Goal: Task Accomplishment & Management: Manage account settings

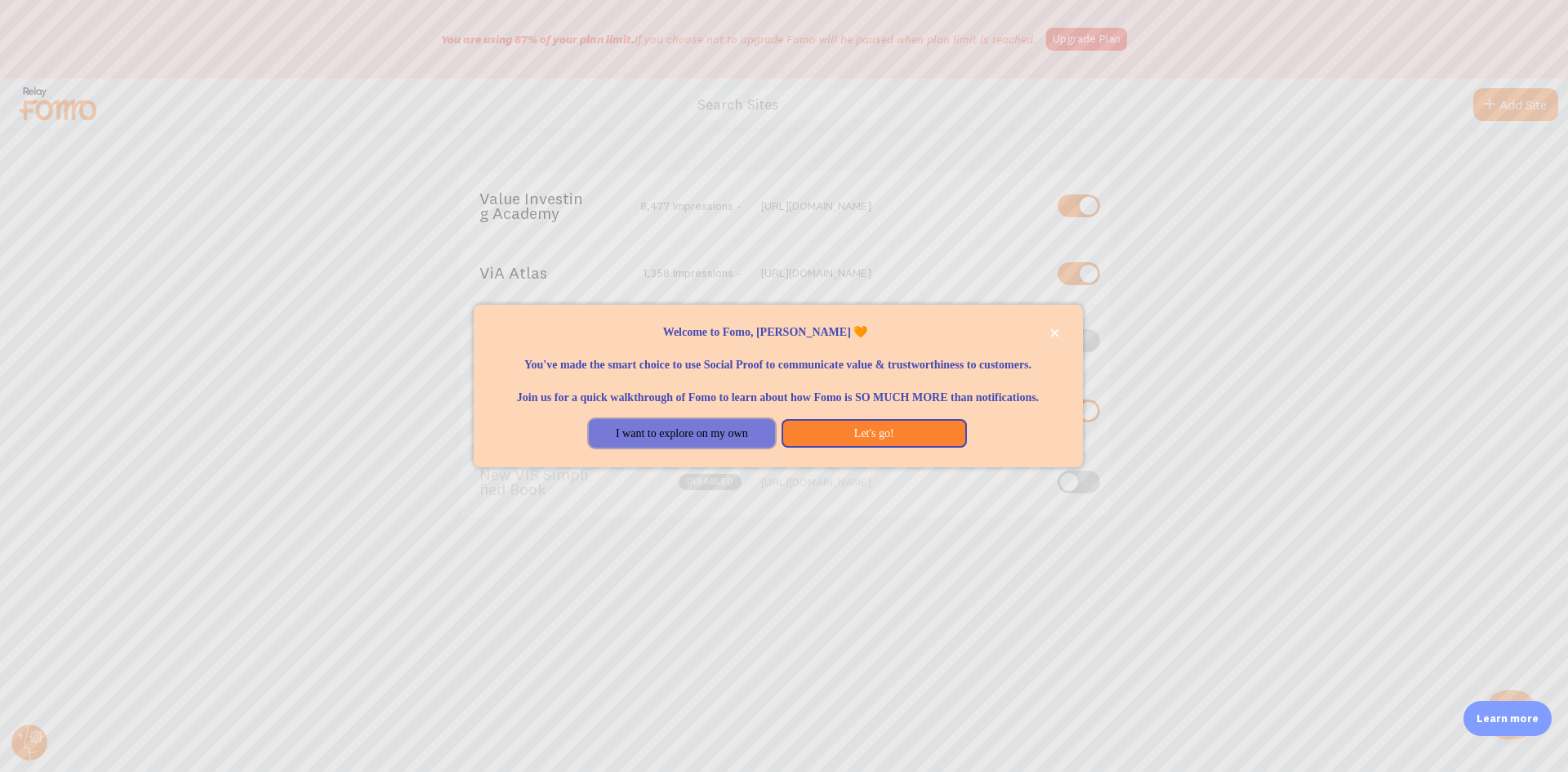
click at [693, 445] on button "I want to explore on my own" at bounding box center [682, 434] width 185 height 30
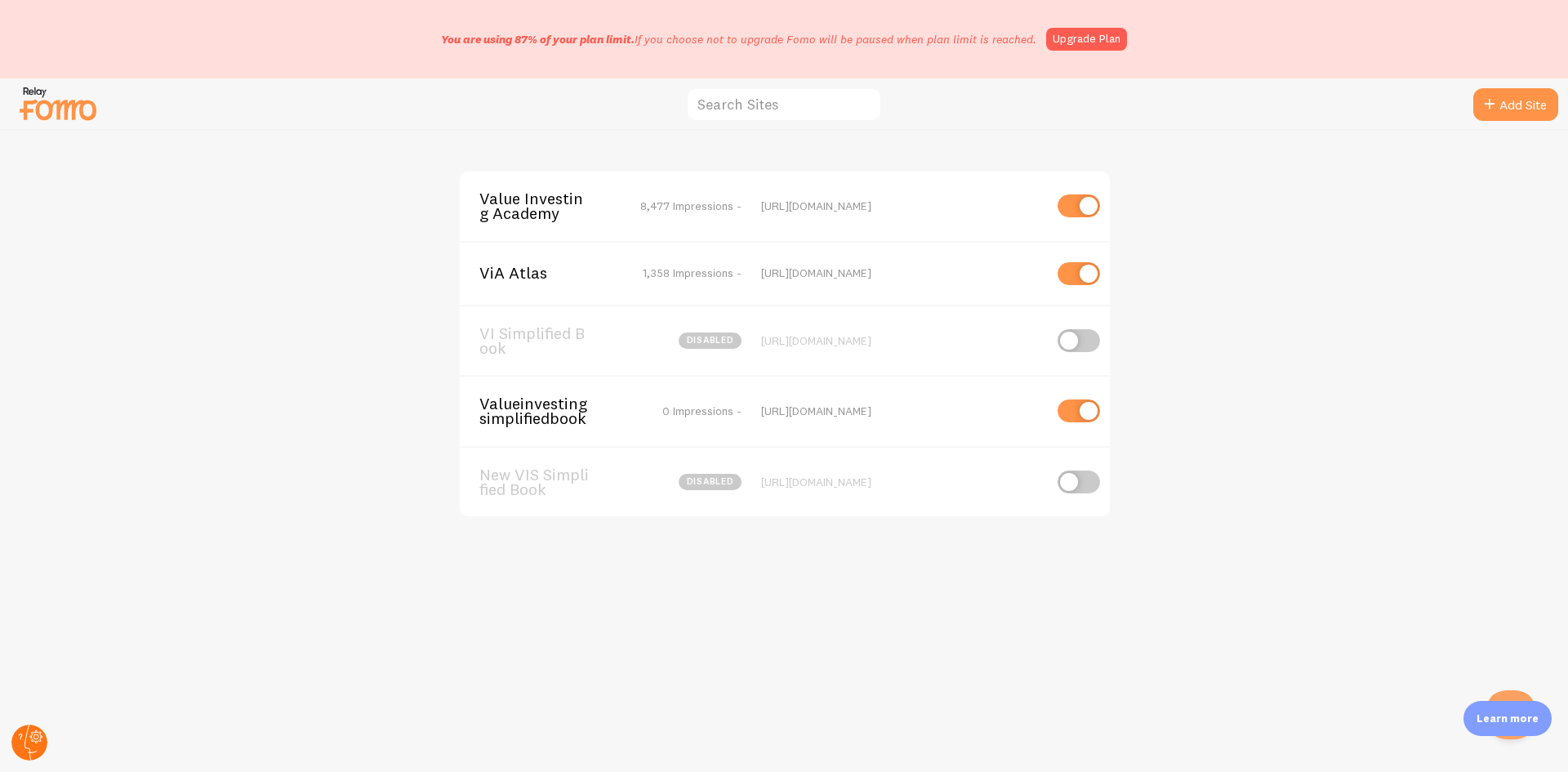
click at [27, 742] on circle at bounding box center [29, 742] width 36 height 36
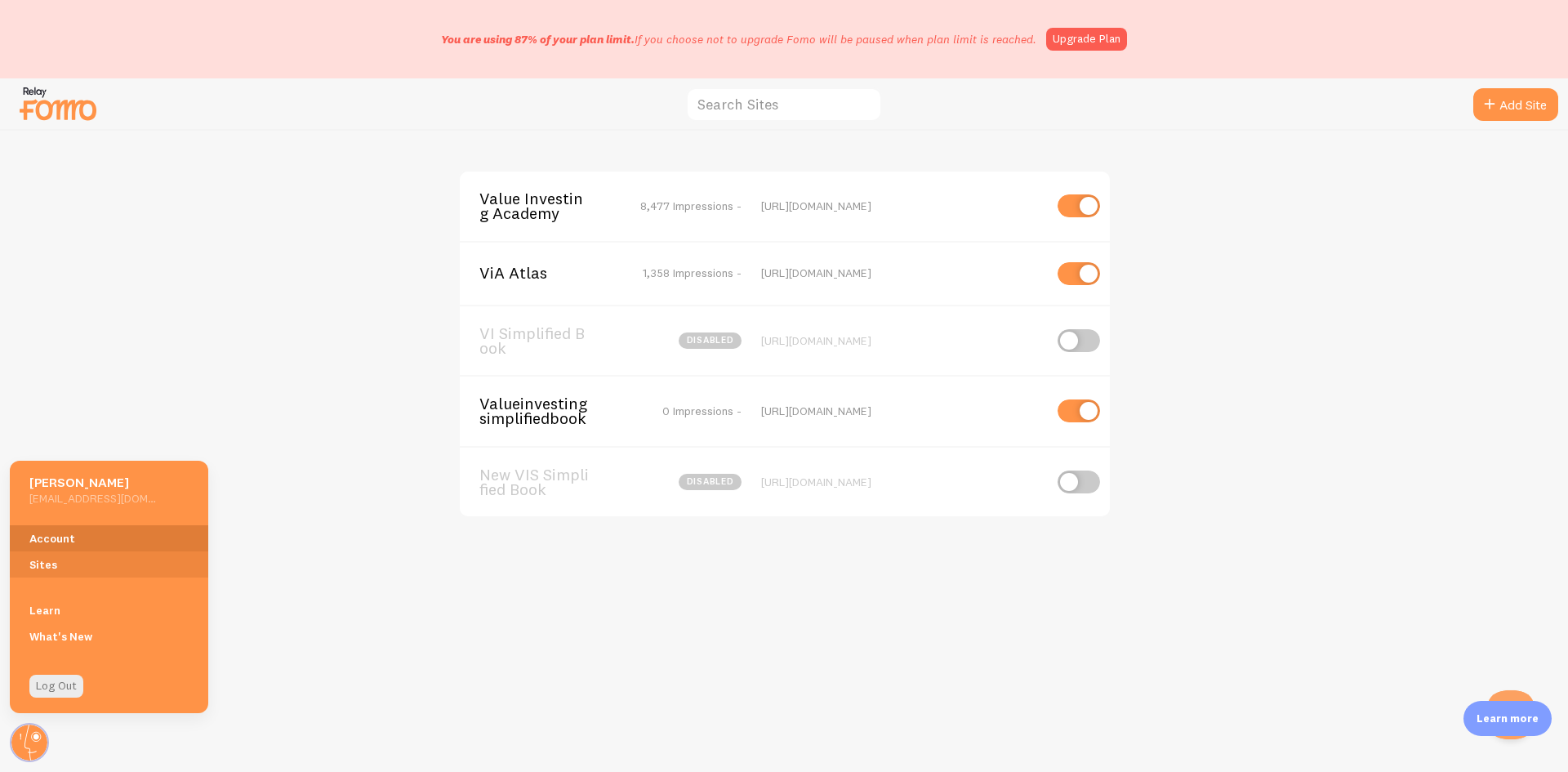
click at [80, 536] on link "Account" at bounding box center [109, 538] width 198 height 26
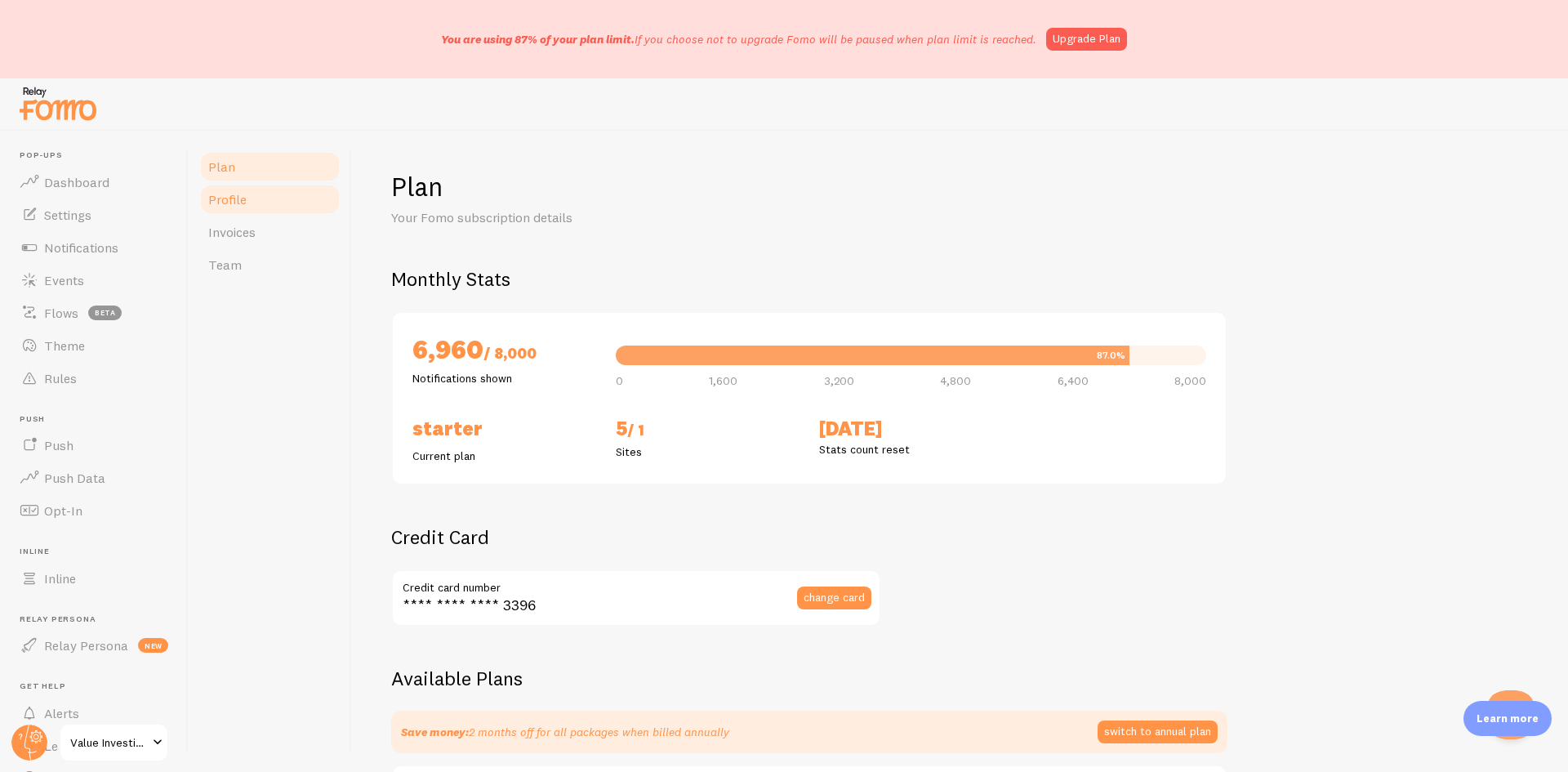
click at [269, 209] on link "Profile" at bounding box center [269, 199] width 143 height 33
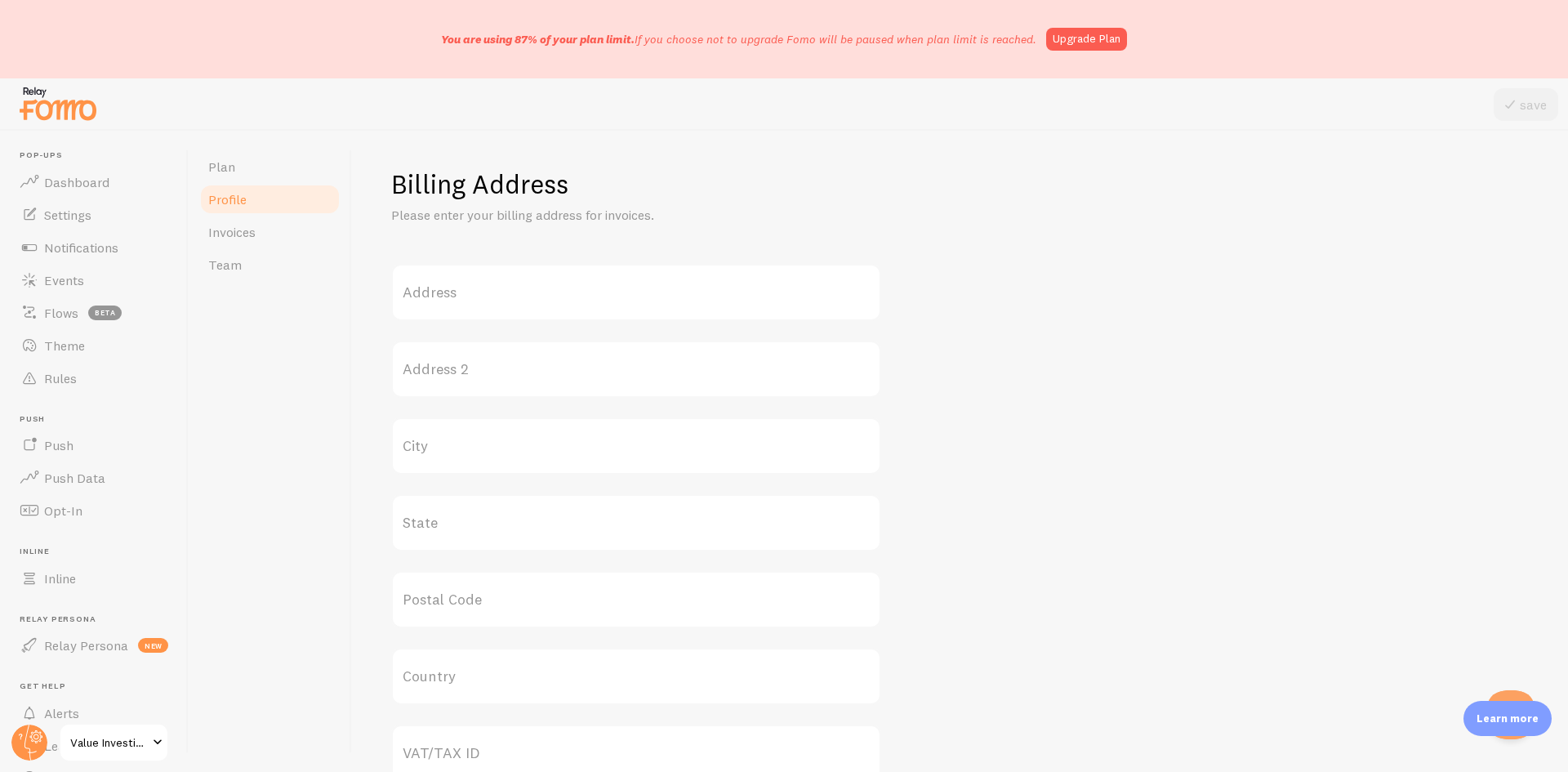
scroll to position [705, 0]
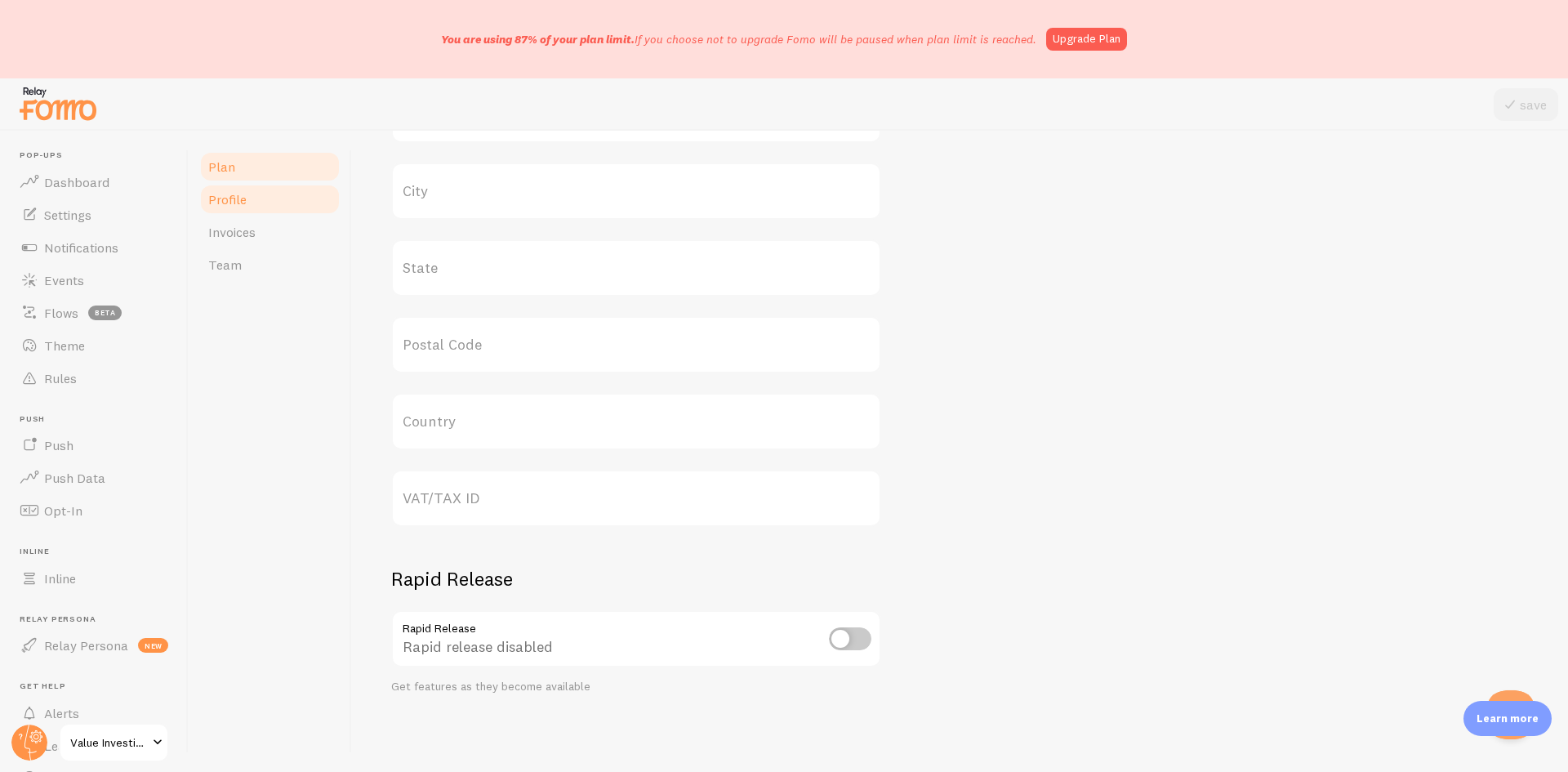
click at [211, 164] on span "Plan" at bounding box center [222, 167] width 27 height 17
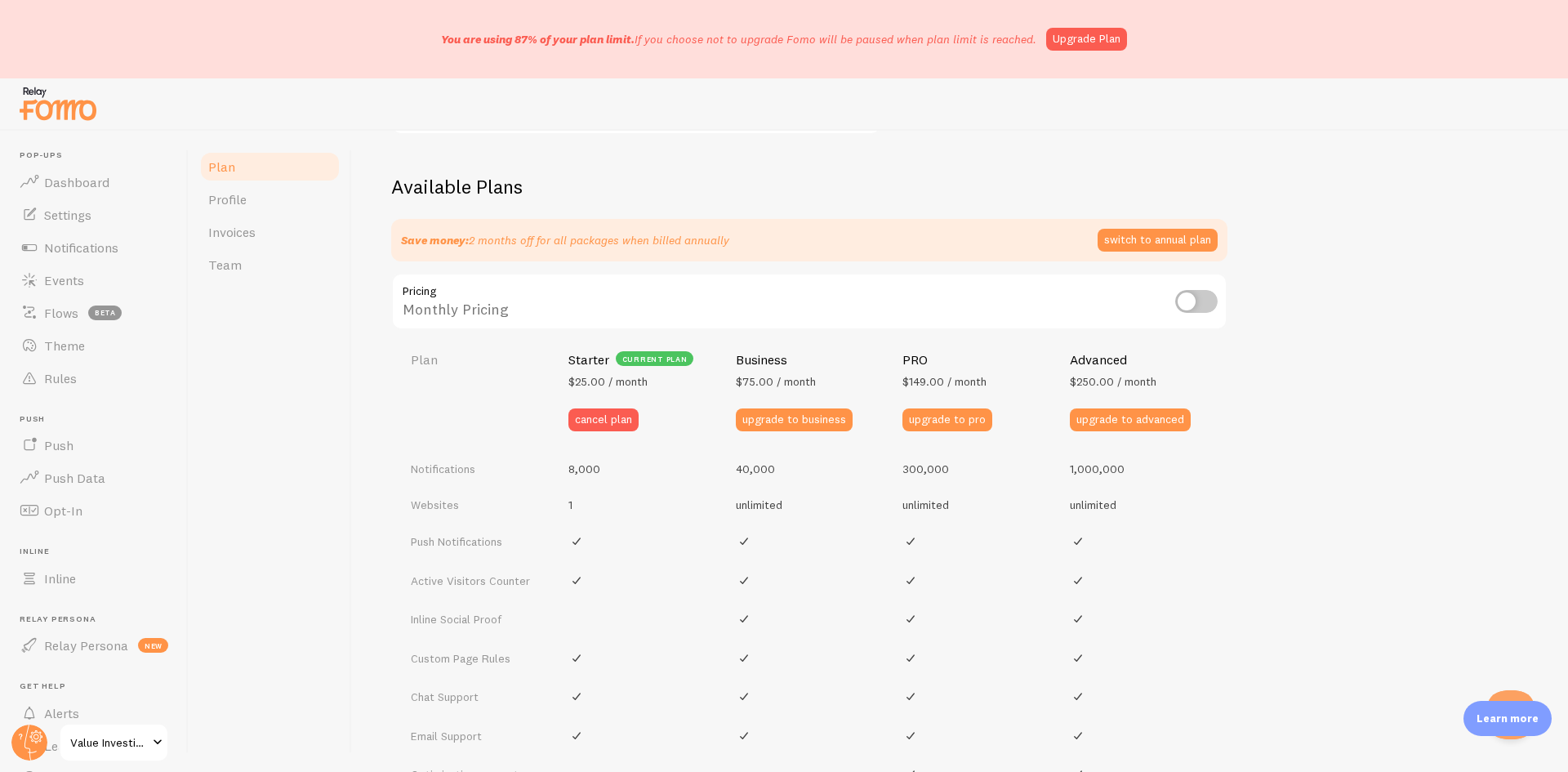
scroll to position [374, 0]
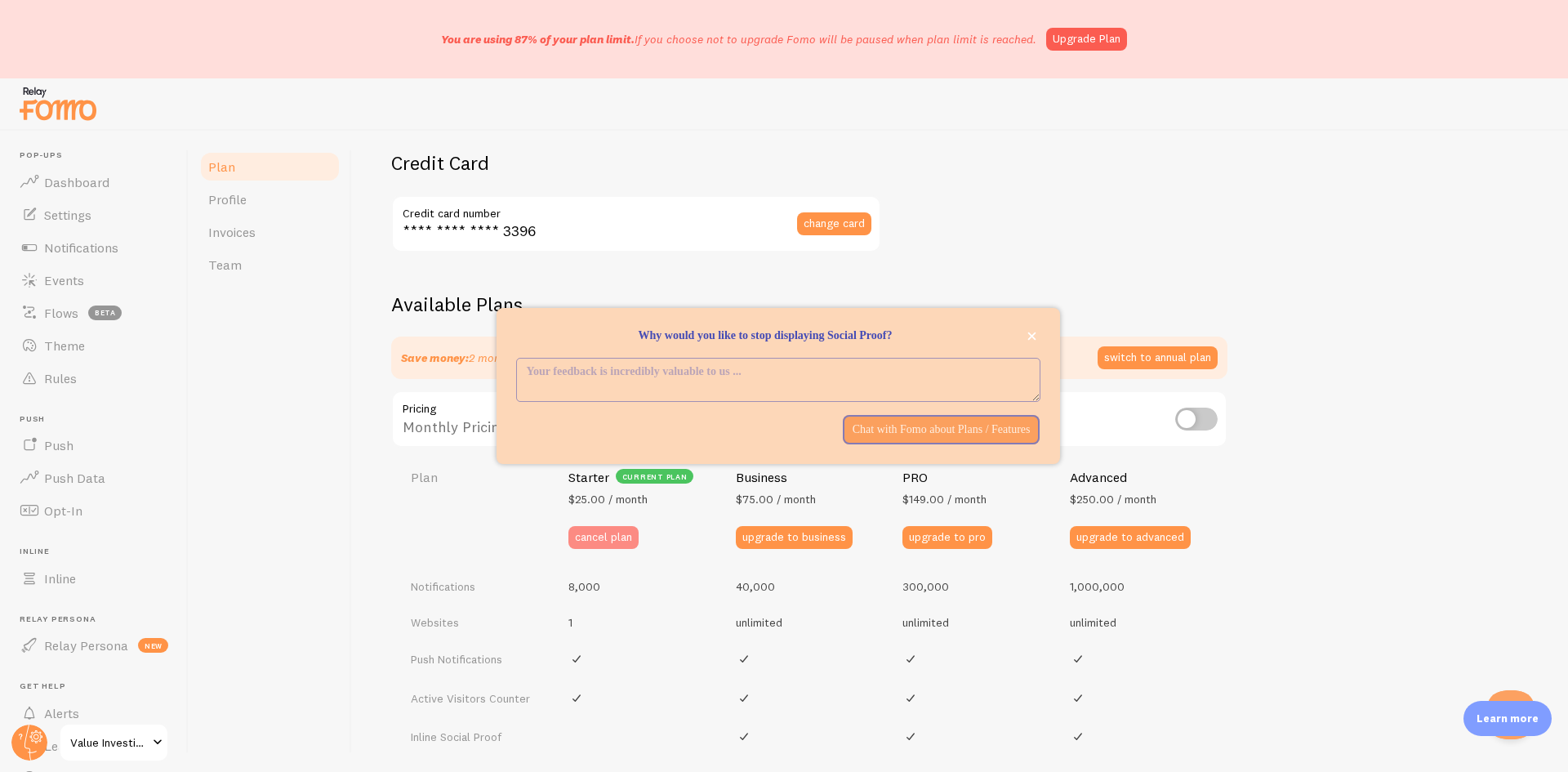
click at [622, 536] on button "cancel plan" at bounding box center [603, 537] width 70 height 23
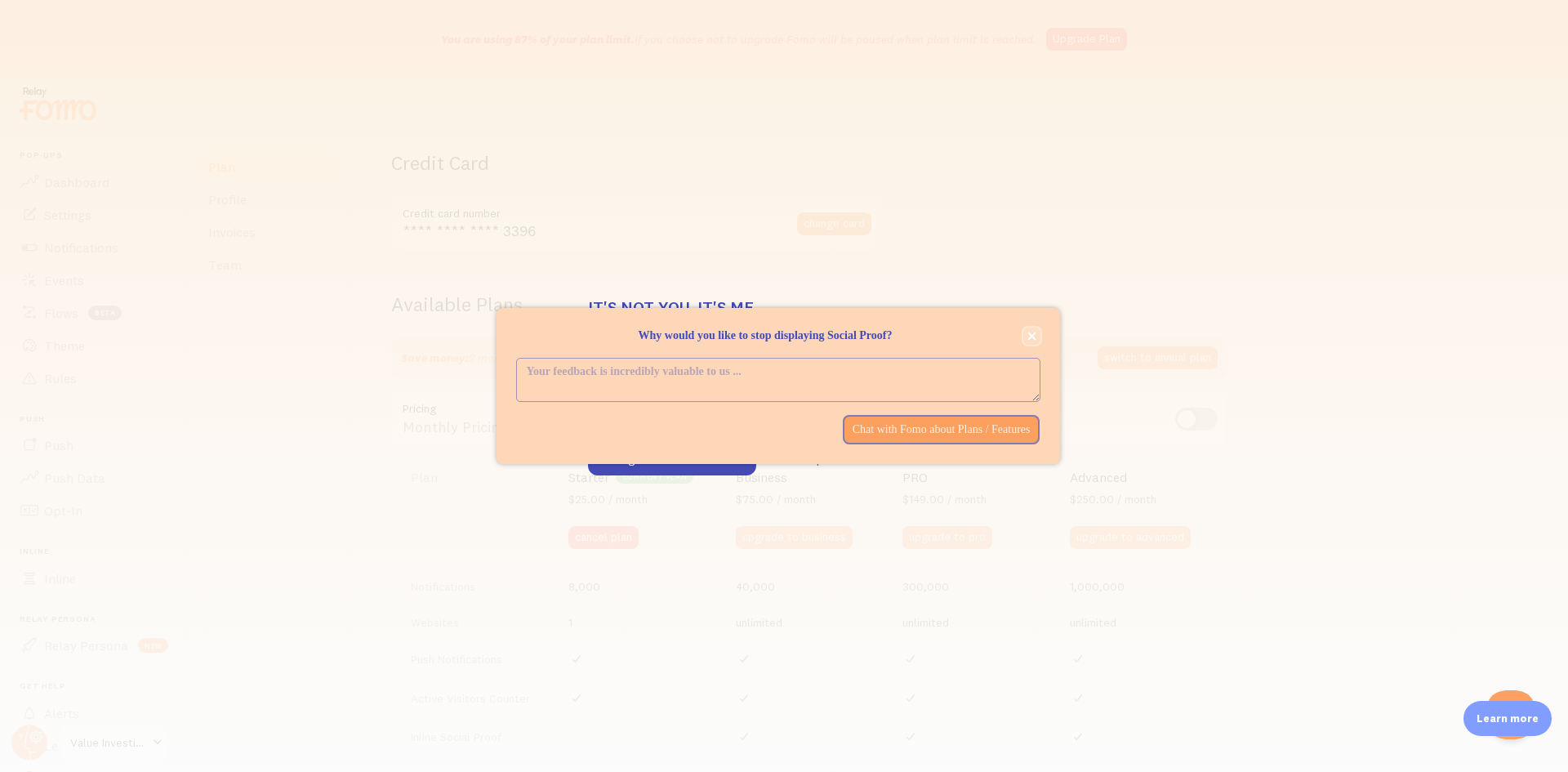
click at [1028, 331] on icon "close," at bounding box center [1032, 336] width 9 height 9
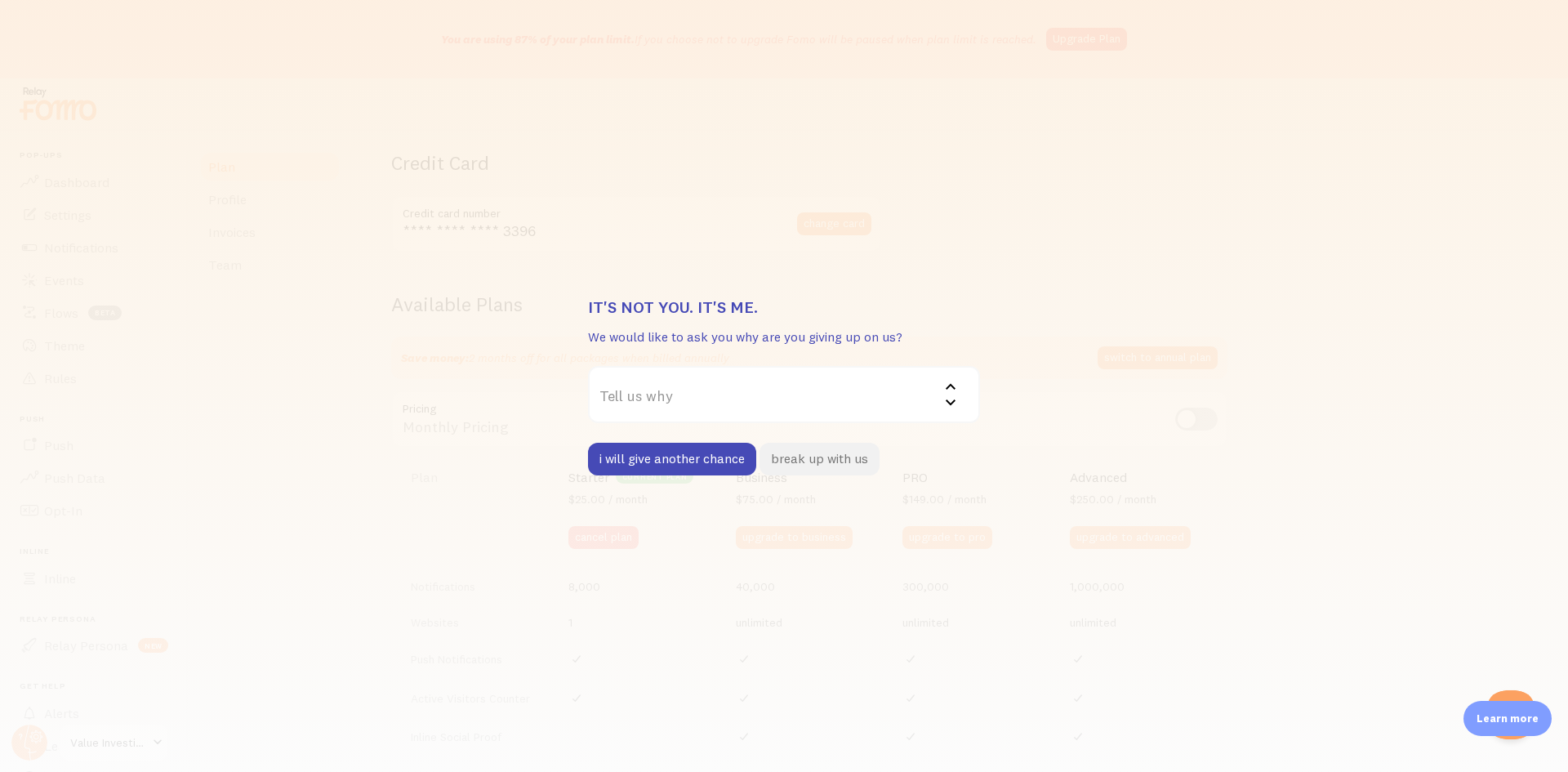
click at [822, 461] on button "break up with us" at bounding box center [819, 460] width 120 height 33
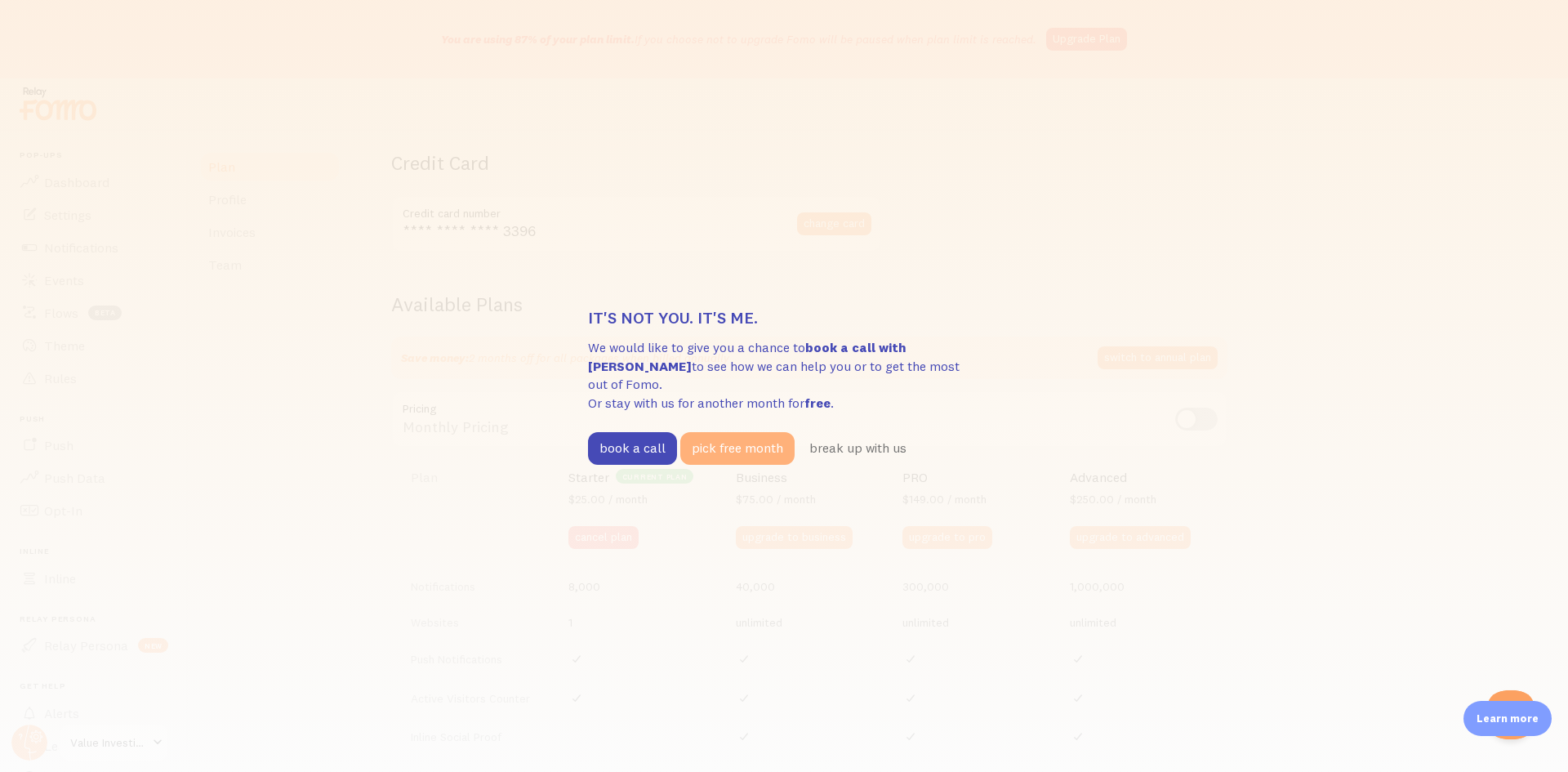
click at [736, 440] on button "pick free month" at bounding box center [737, 449] width 114 height 33
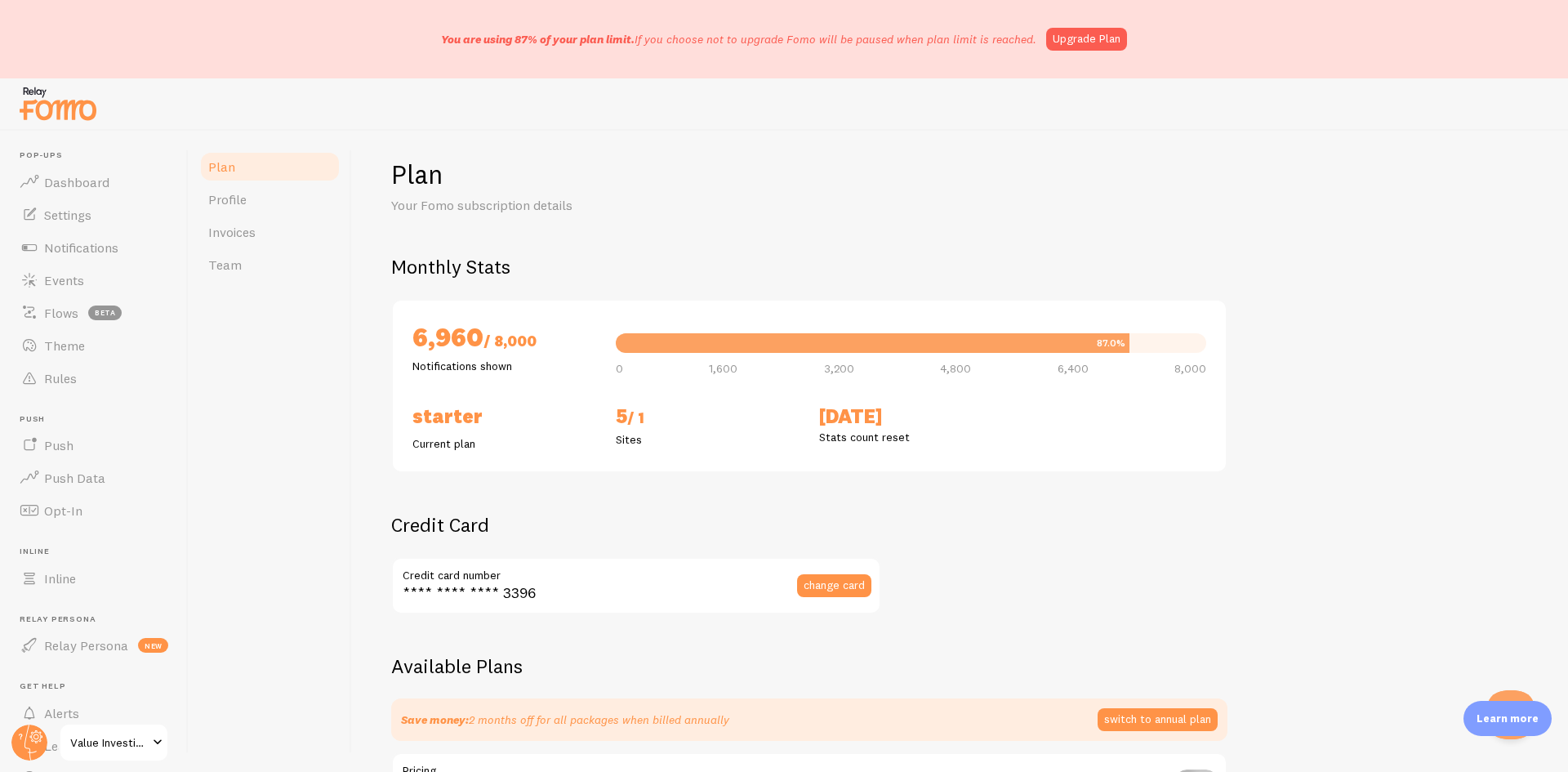
scroll to position [0, 0]
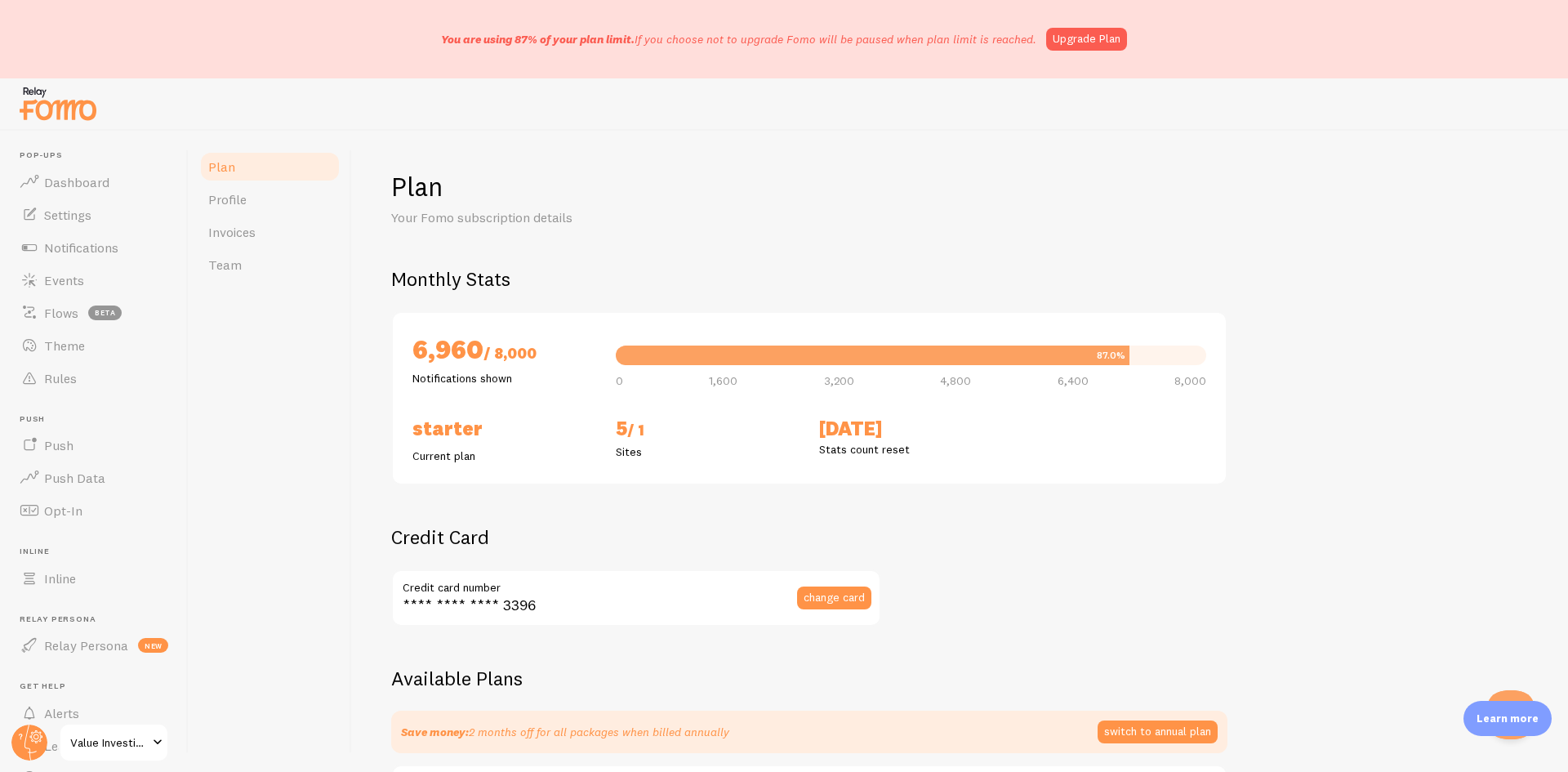
click at [960, 212] on div "Plan Your Fomo subscription details" at bounding box center [960, 198] width 1138 height 57
click at [829, 601] on span "change card" at bounding box center [834, 597] width 61 height 12
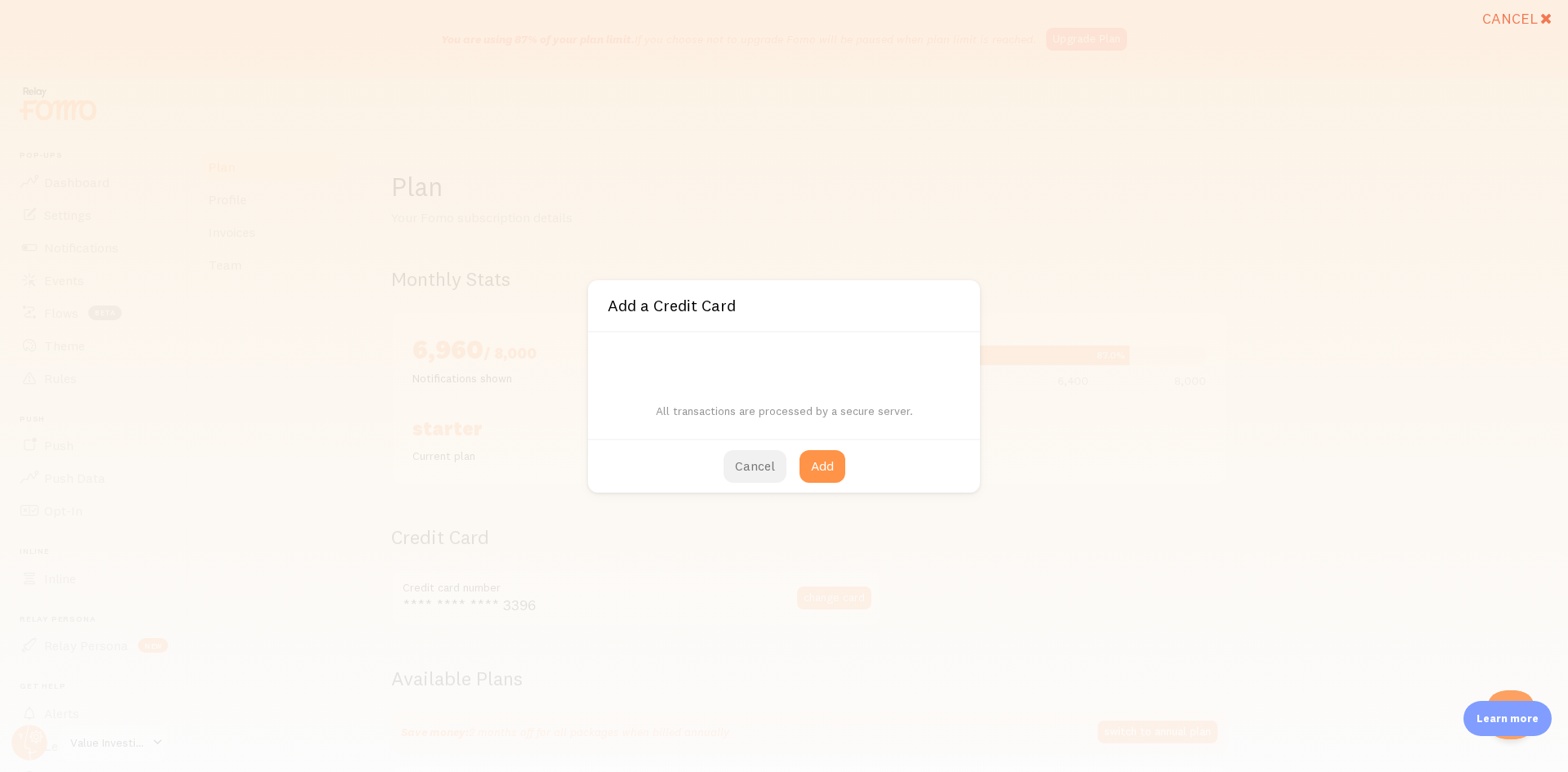
click at [760, 465] on button "Cancel" at bounding box center [755, 467] width 63 height 33
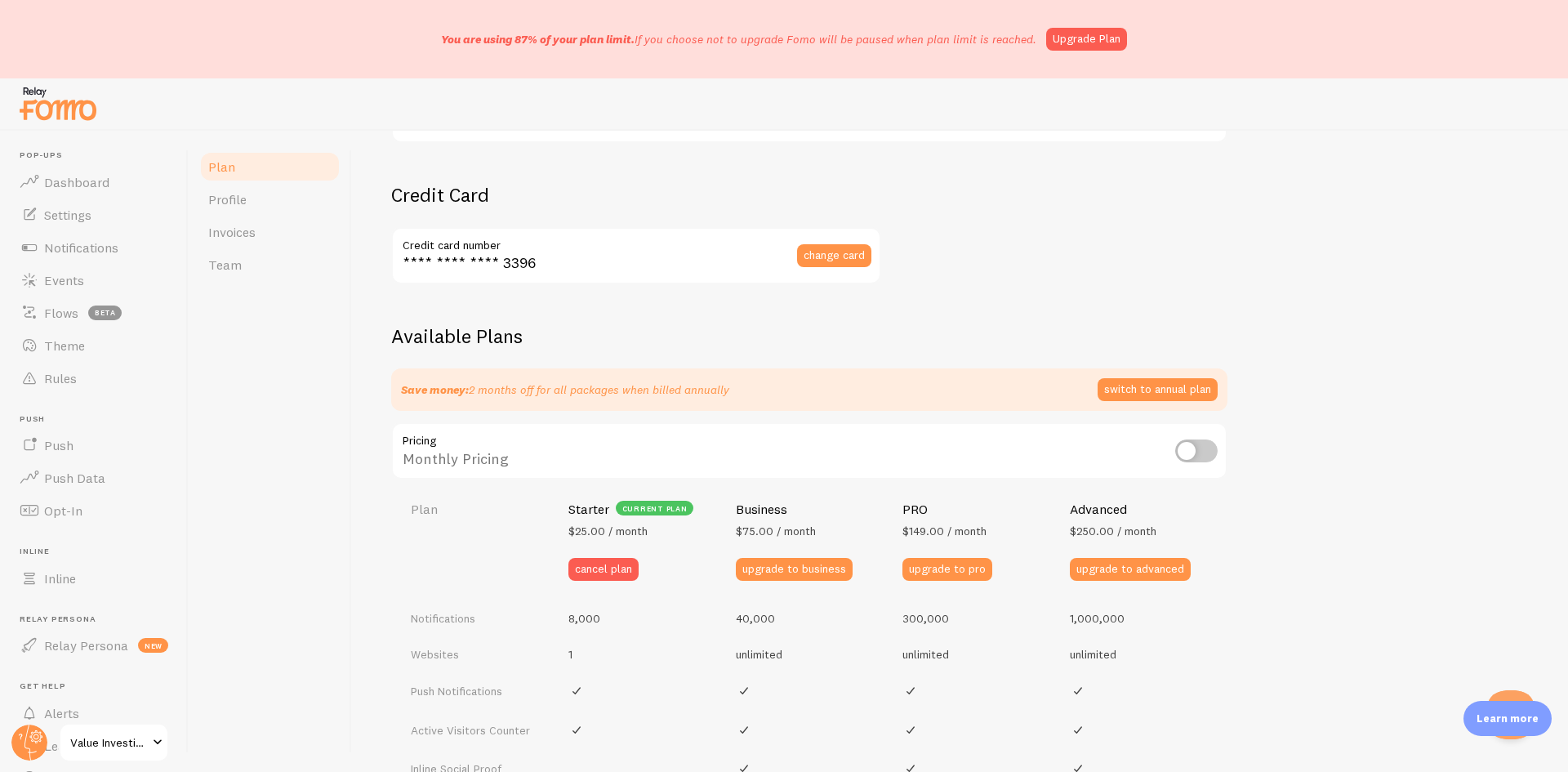
scroll to position [490, 0]
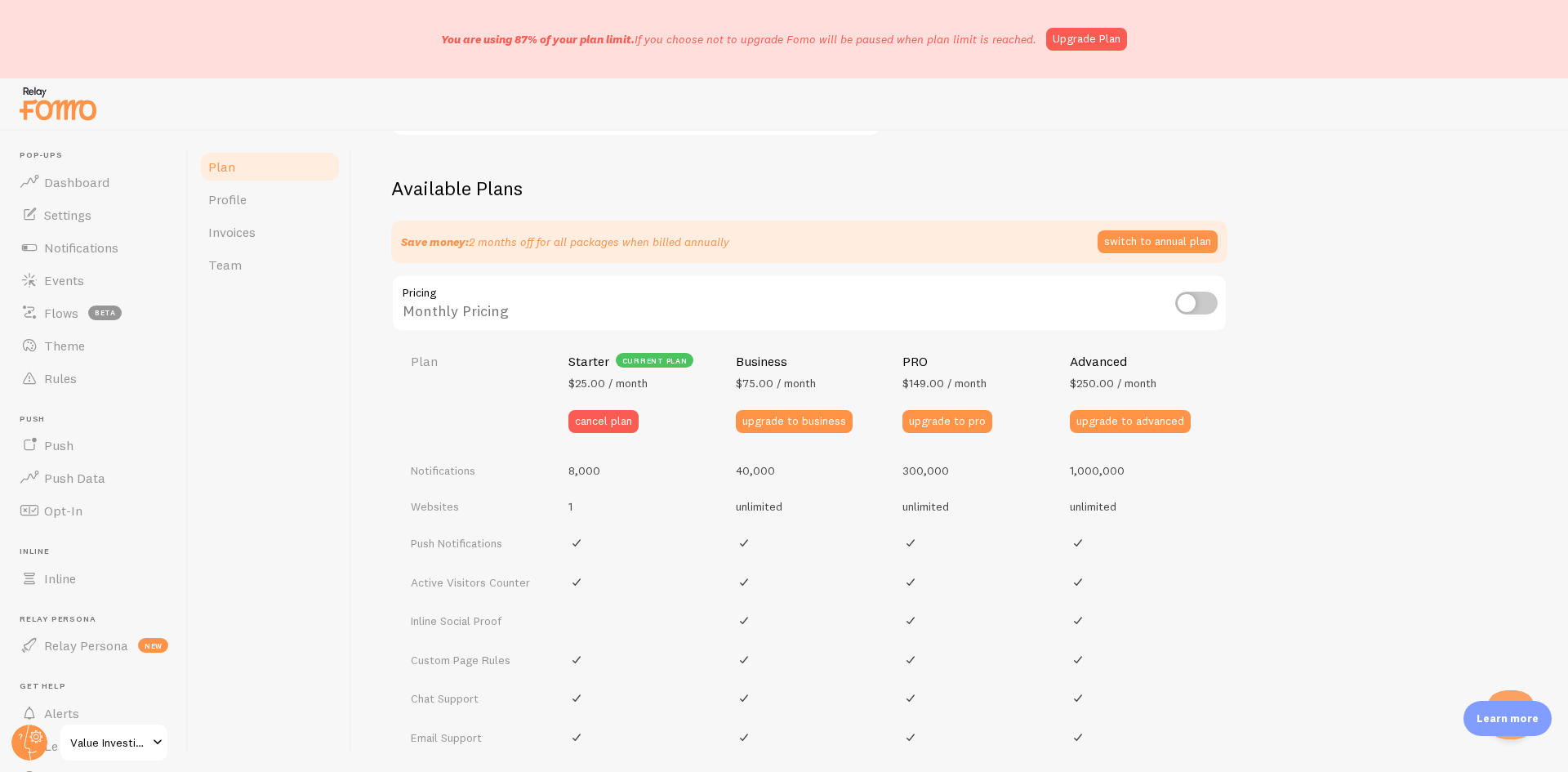
click at [1346, 341] on div "Available Plans Save money: 2 months off for all packages when billed annually …" at bounding box center [960, 641] width 1138 height 932
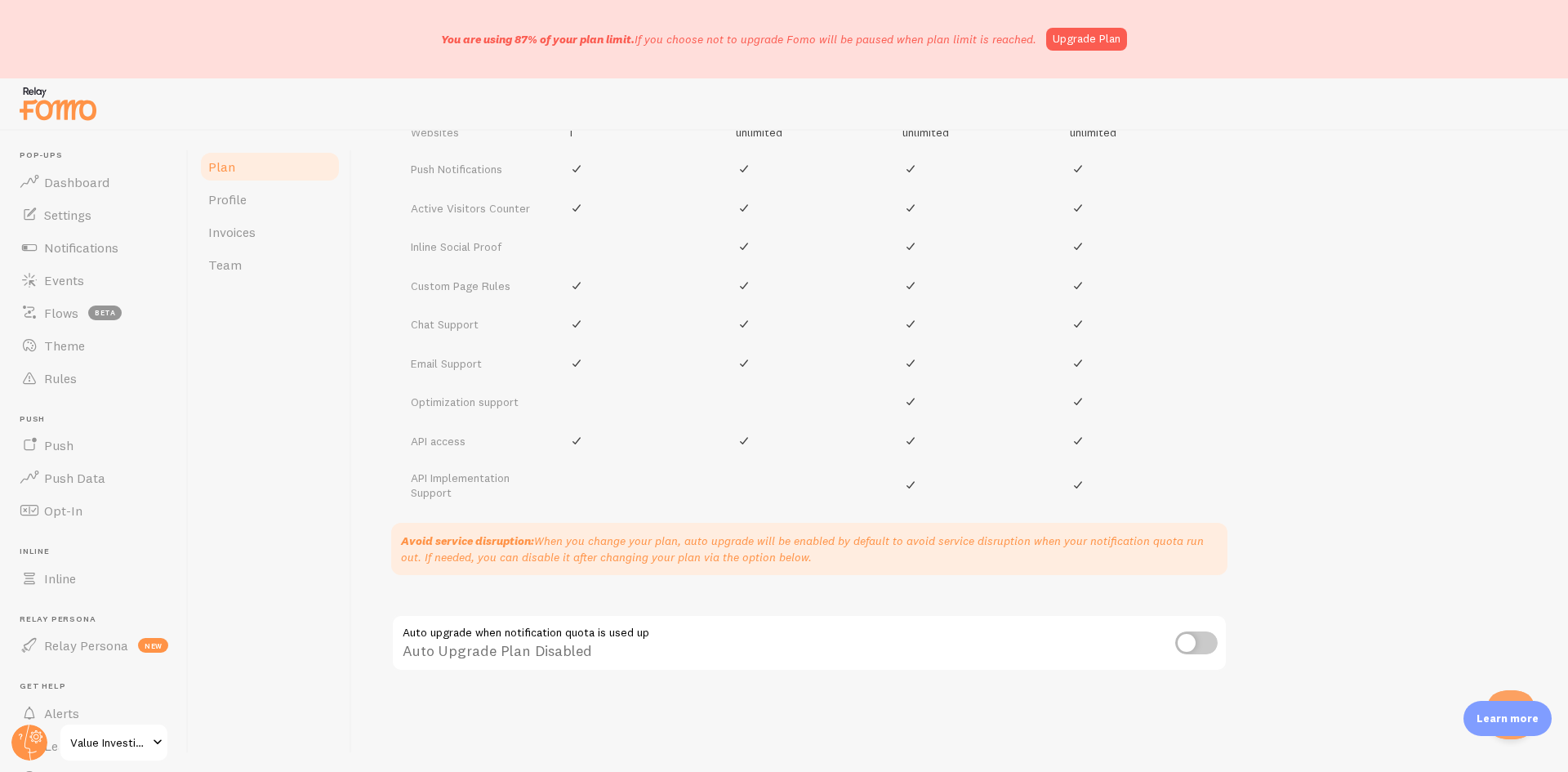
scroll to position [0, 0]
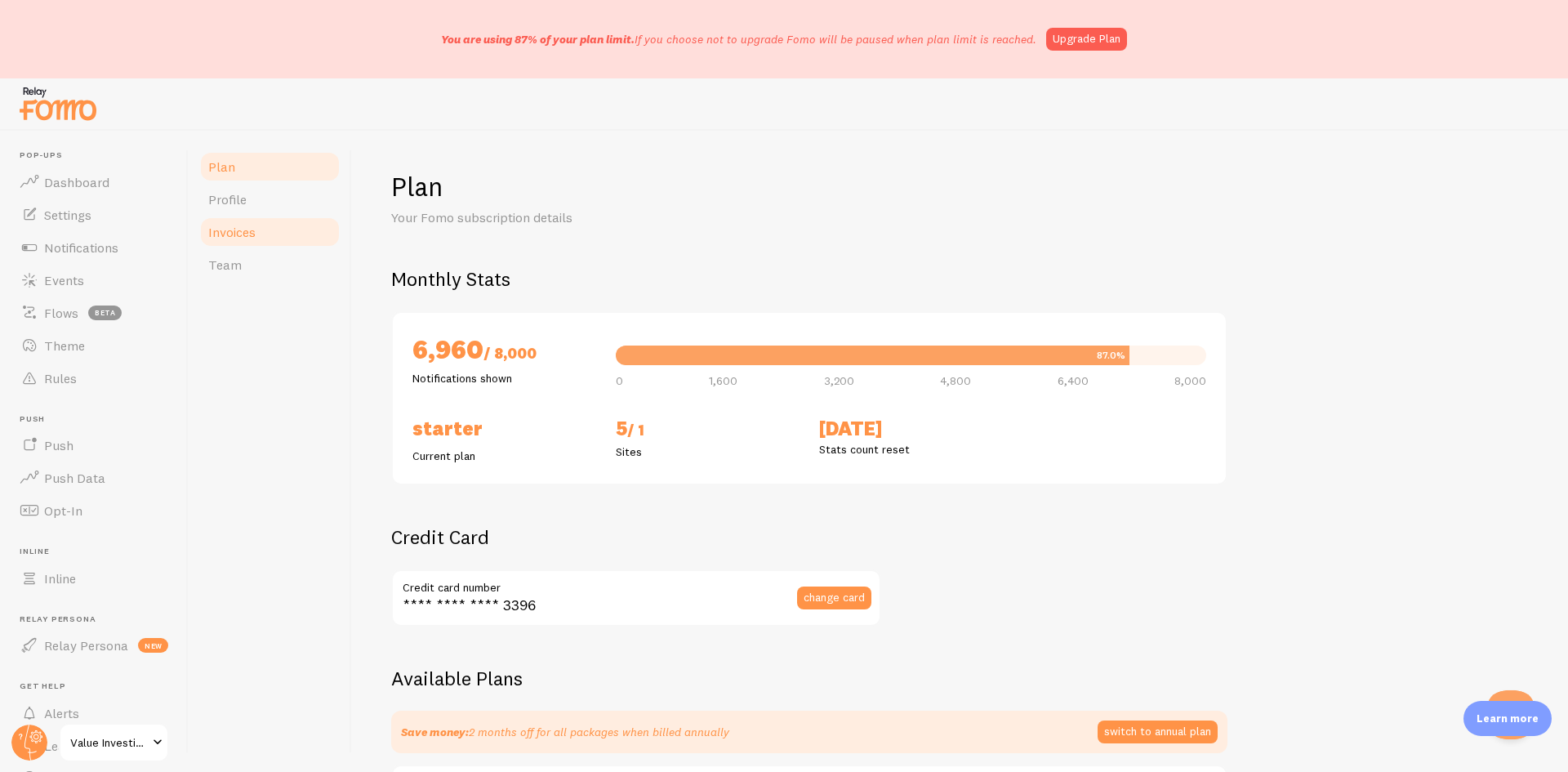
click at [254, 231] on span "Invoices" at bounding box center [231, 232] width 47 height 17
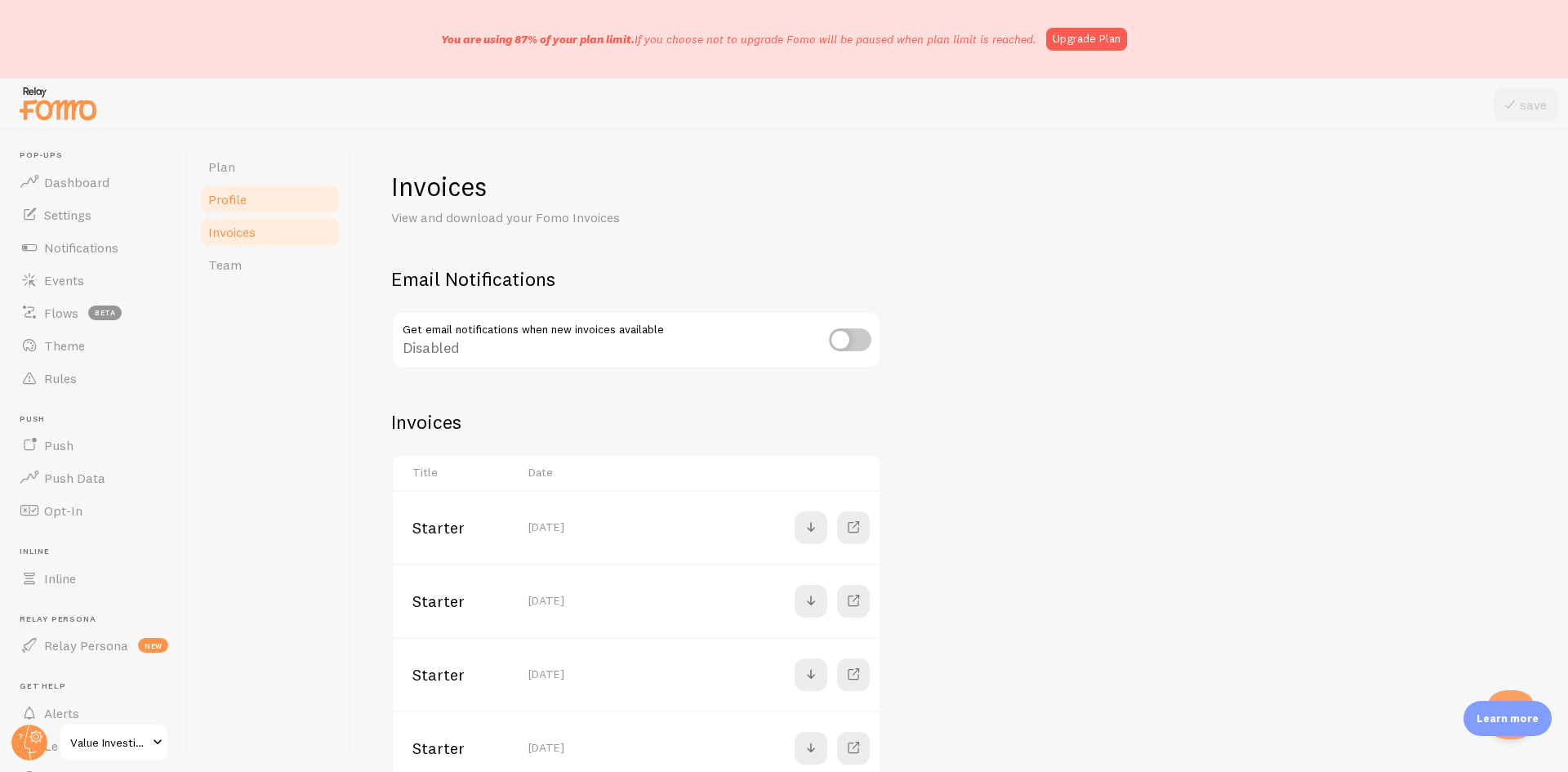
click at [234, 186] on link "Profile" at bounding box center [269, 199] width 143 height 33
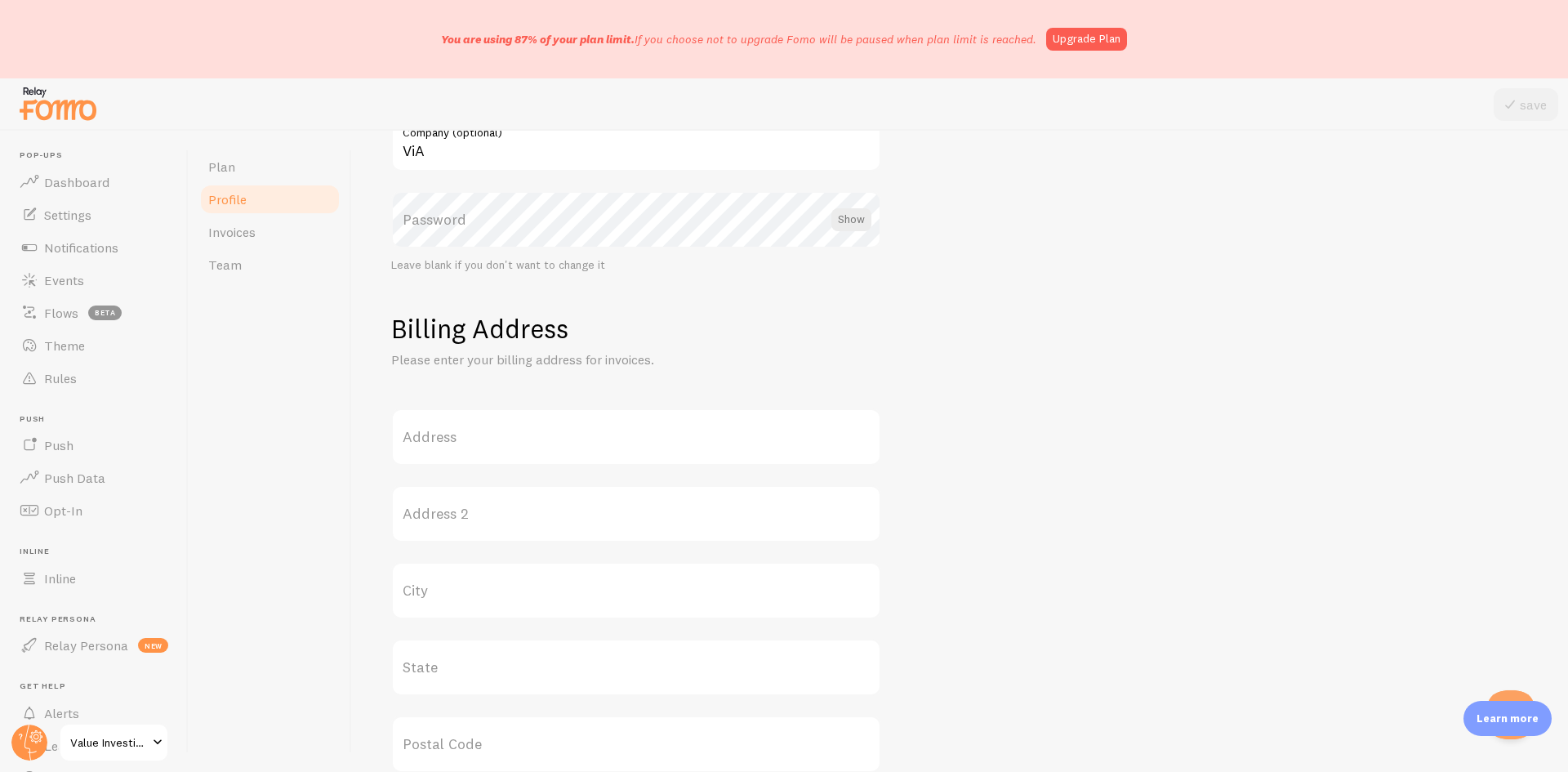
scroll to position [490, 0]
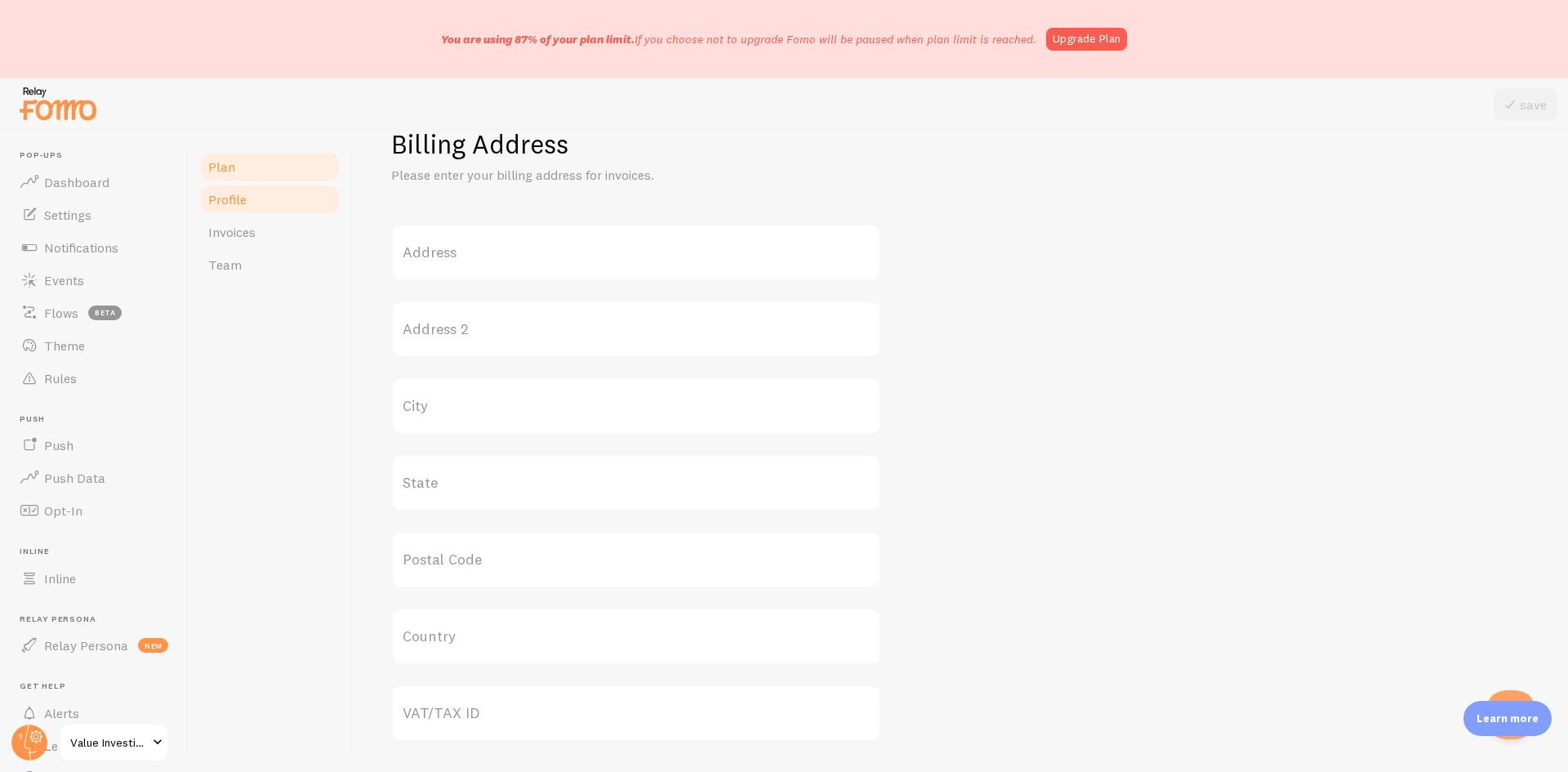
click at [246, 169] on link "Plan" at bounding box center [269, 167] width 143 height 33
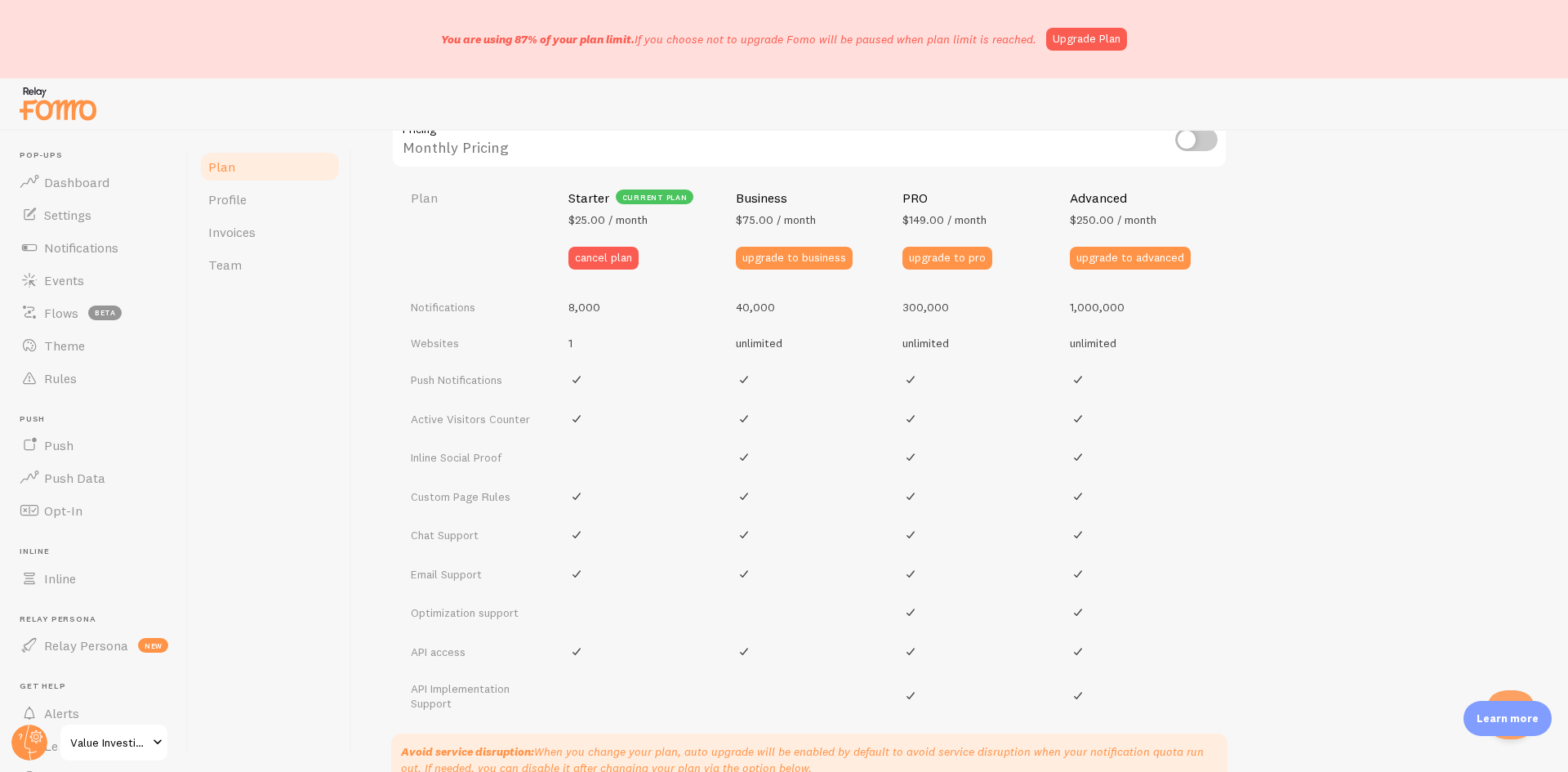
scroll to position [164, 0]
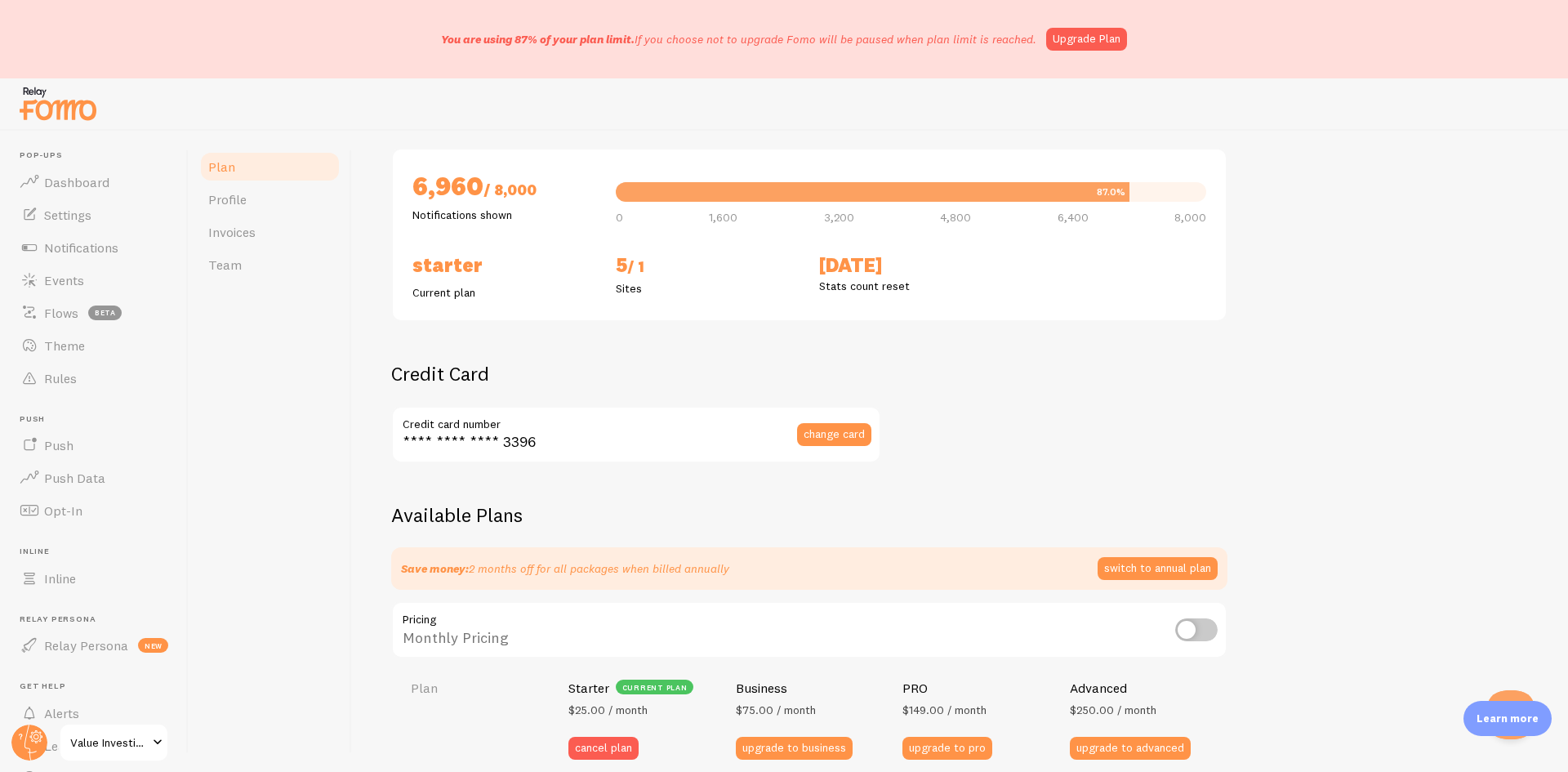
click at [1297, 431] on div "Plan Your Fomo subscription details Monthly Stats 6,960 / 8,000 Notifications s…" at bounding box center [960, 720] width 1138 height 1427
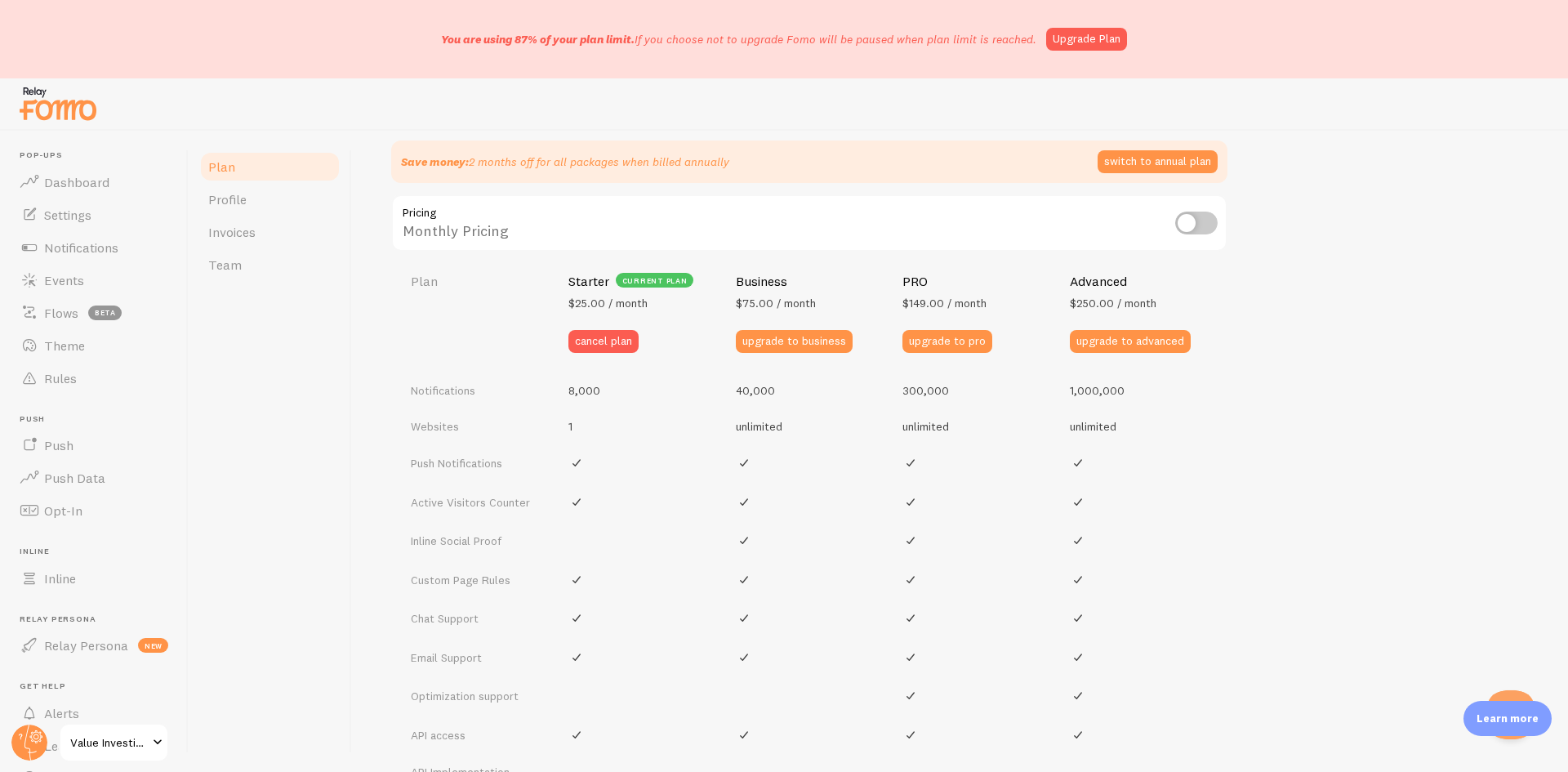
scroll to position [865, 0]
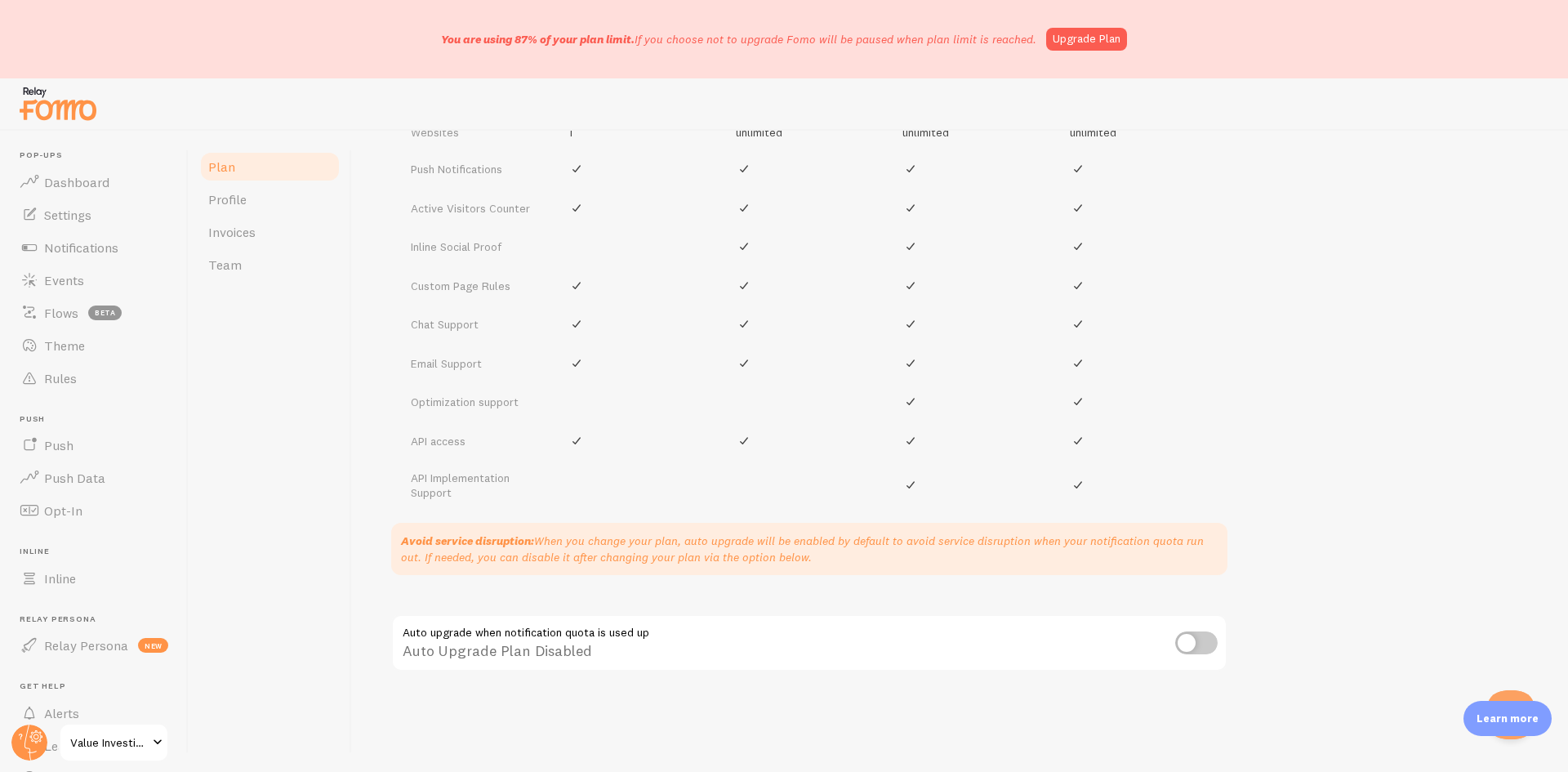
click at [615, 555] on p "Avoid service disruption: When you change your plan, auto upgrade will be enabl…" at bounding box center [809, 549] width 817 height 33
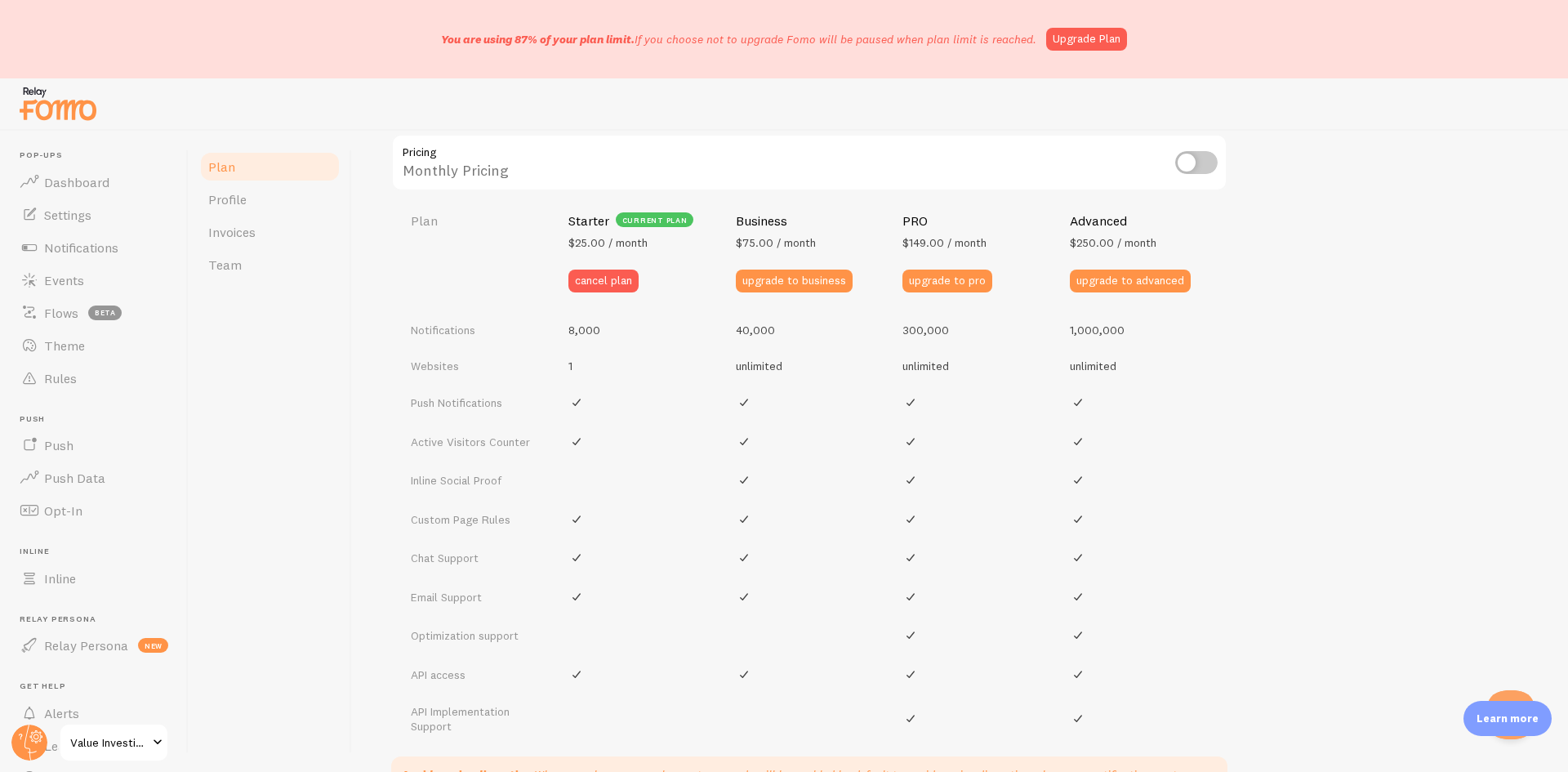
scroll to position [537, 0]
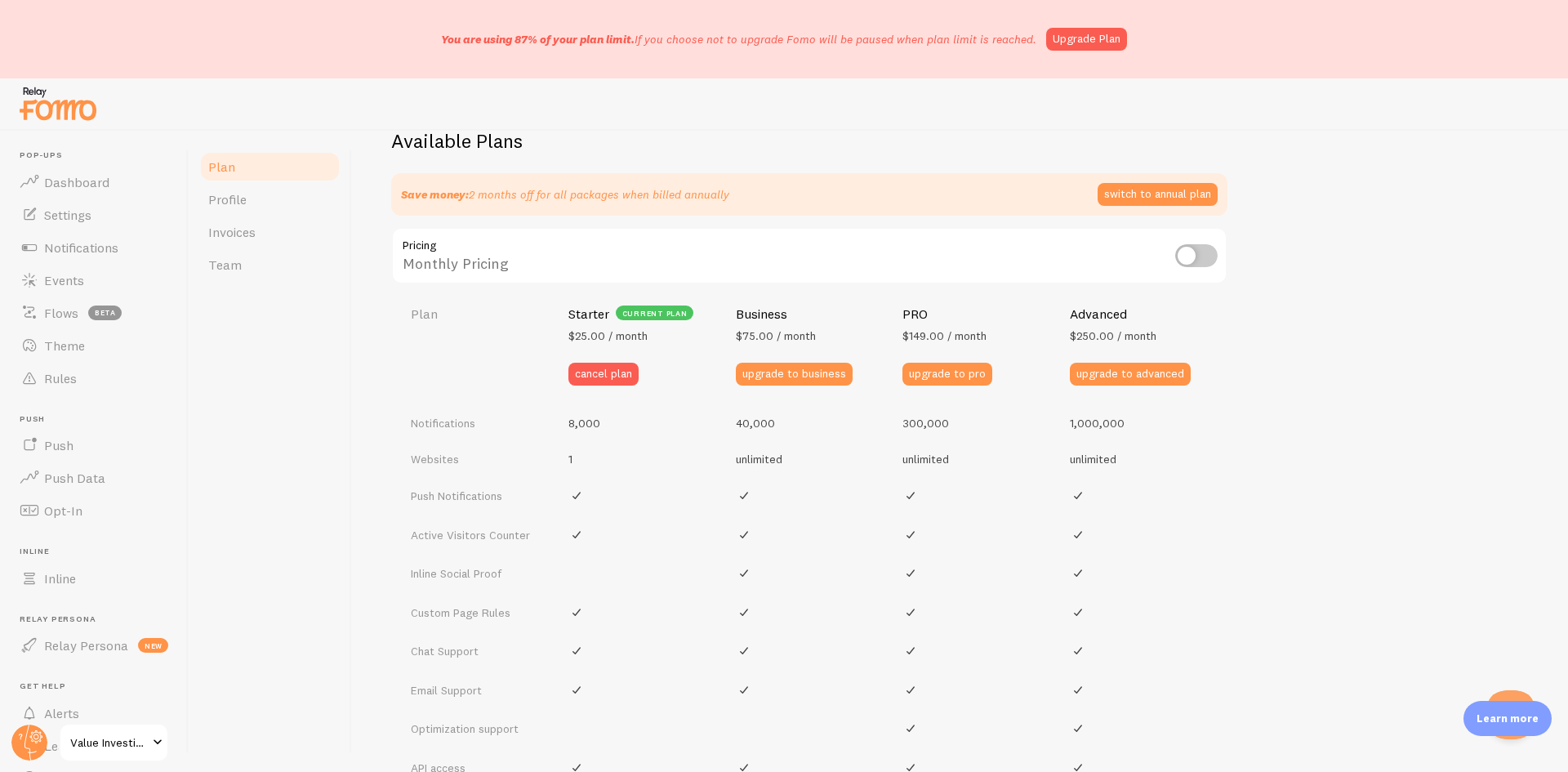
click at [1370, 279] on div "Available Plans Save money: 2 months off for all packages when billed annually …" at bounding box center [960, 593] width 1138 height 932
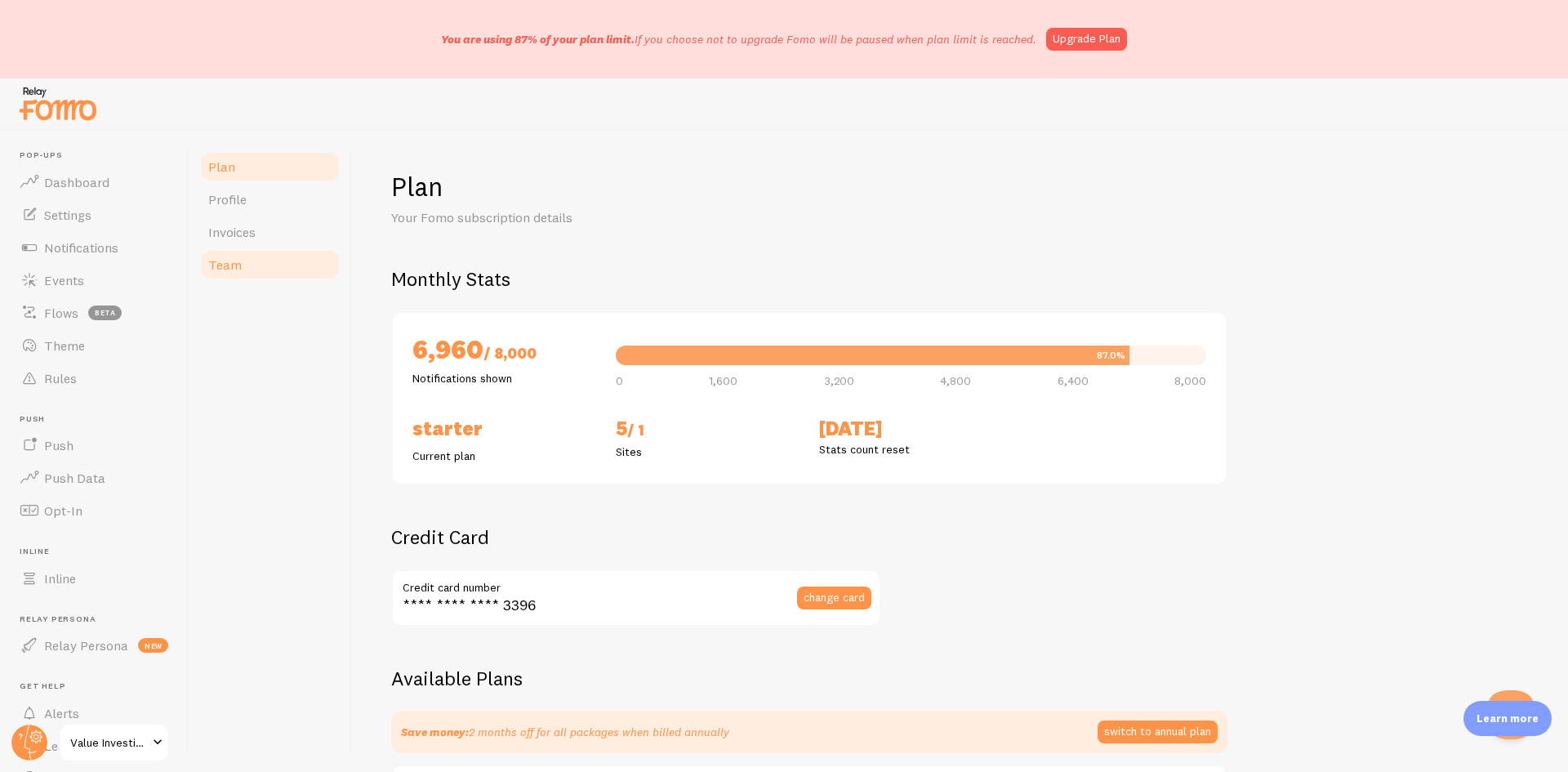
click at [234, 279] on link "Team" at bounding box center [269, 264] width 143 height 33
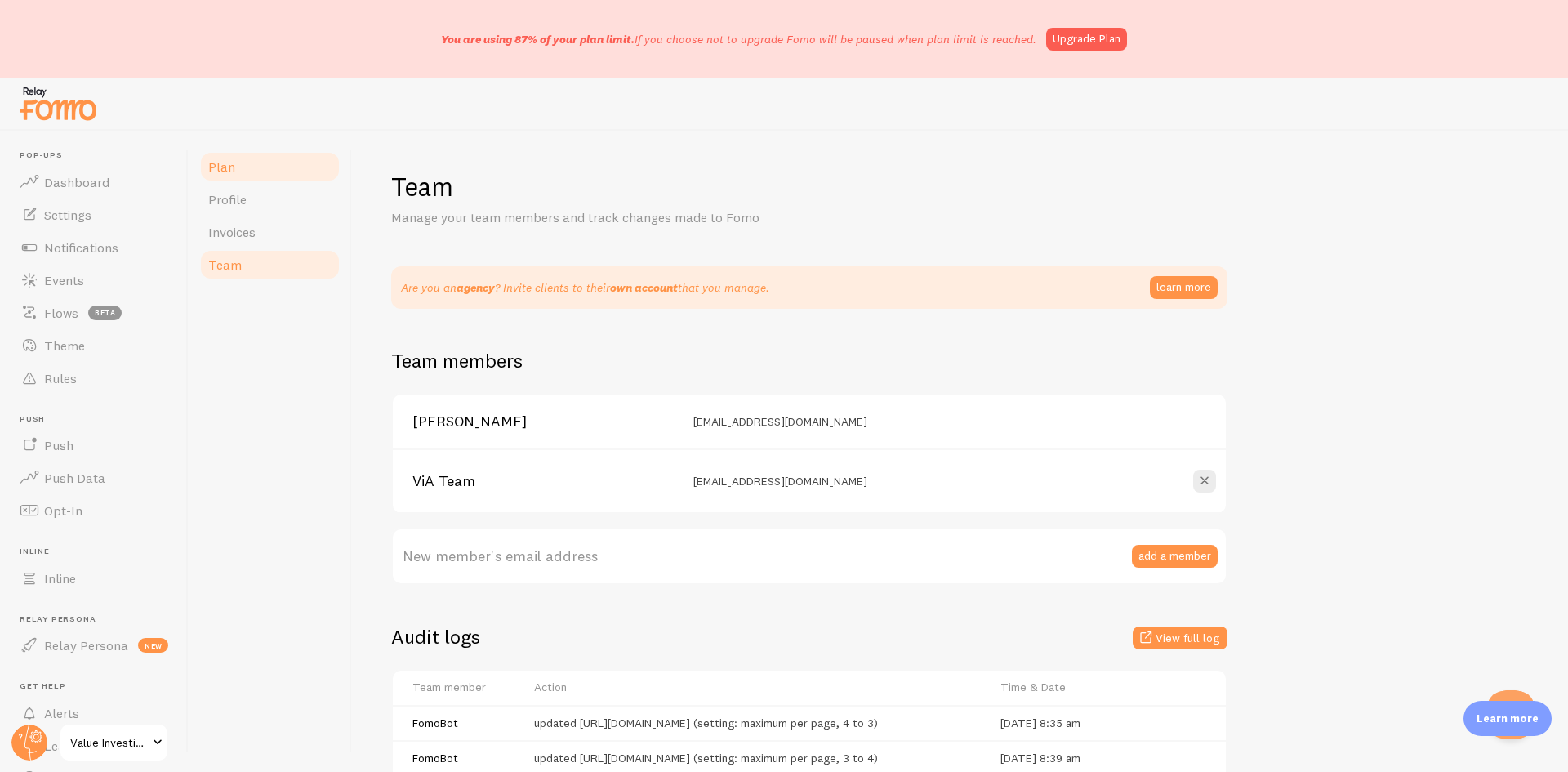
click at [262, 174] on link "Plan" at bounding box center [269, 167] width 143 height 33
